Goal: Find contact information: Find contact information

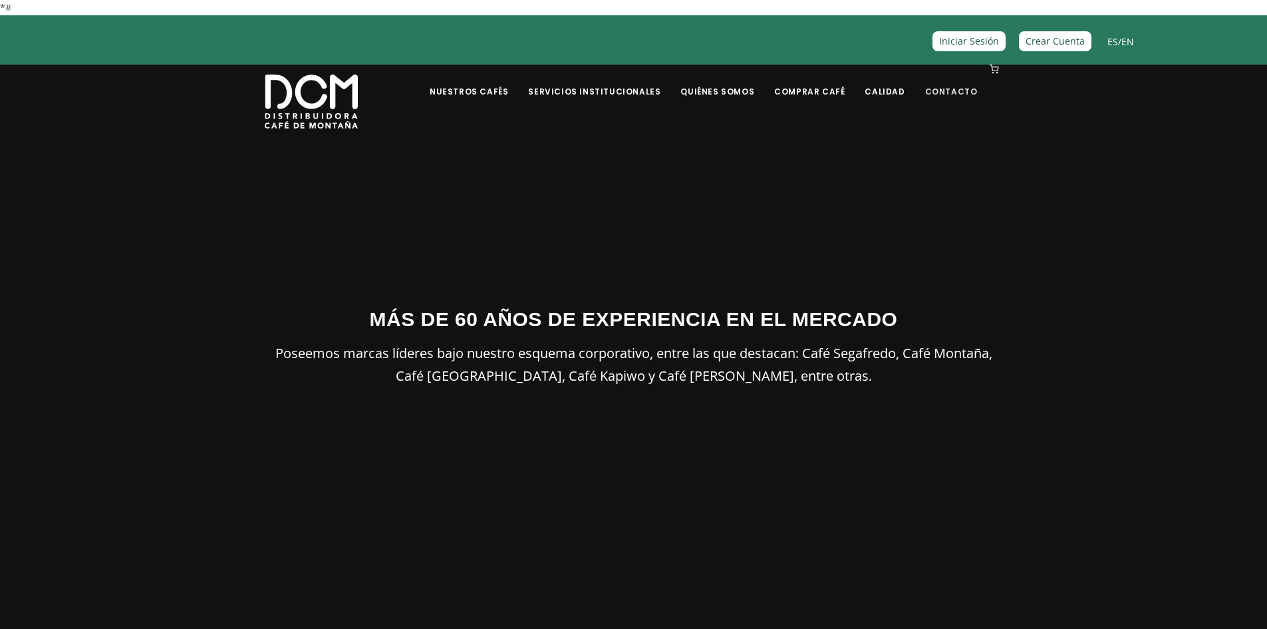
click at [950, 91] on link "Contacto" at bounding box center [952, 81] width 69 height 31
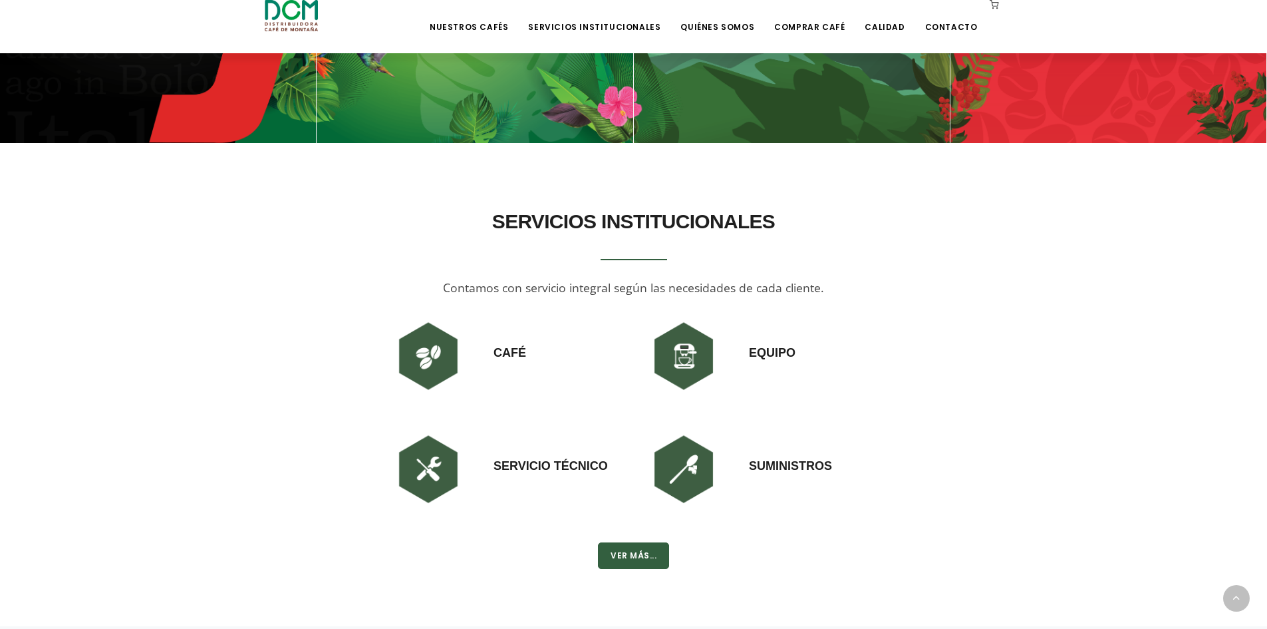
scroll to position [1065, 0]
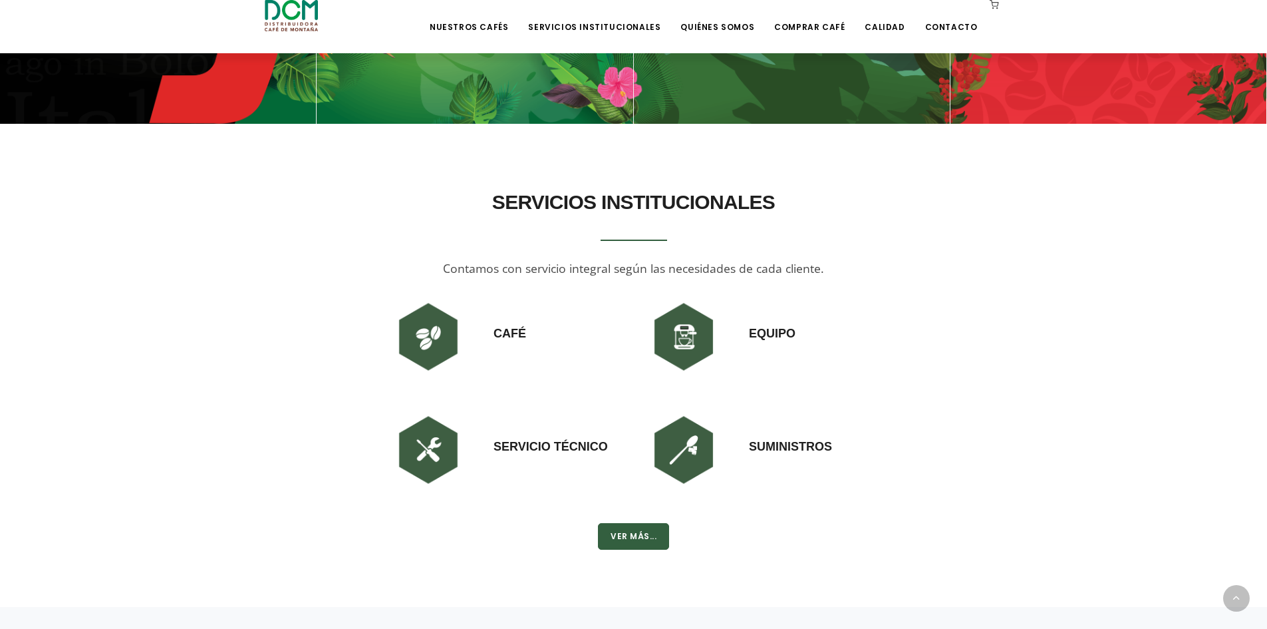
click at [685, 339] on img at bounding box center [684, 337] width 80 height 80
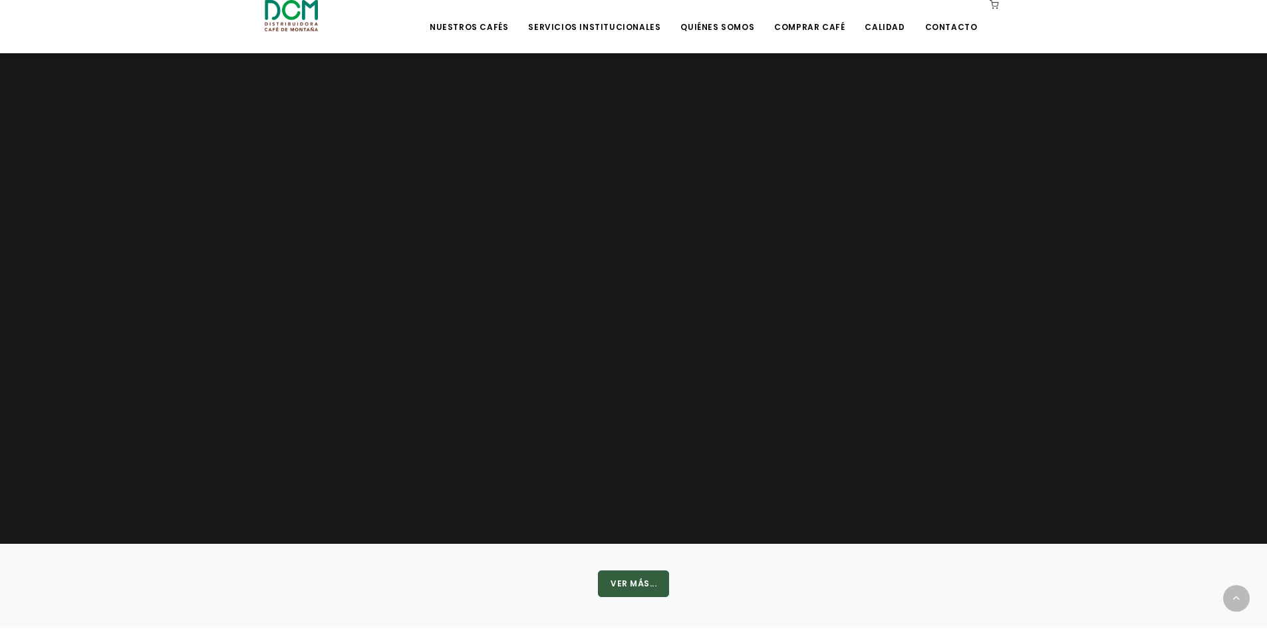
scroll to position [1814, 0]
